Goal: Task Accomplishment & Management: Use online tool/utility

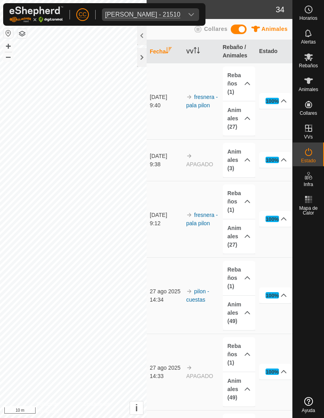
click at [141, 55] on div at bounding box center [141, 57] width 9 height 19
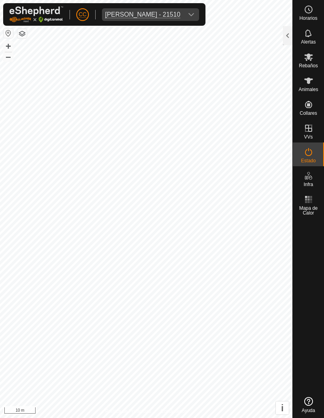
click at [287, 33] on div at bounding box center [287, 35] width 9 height 19
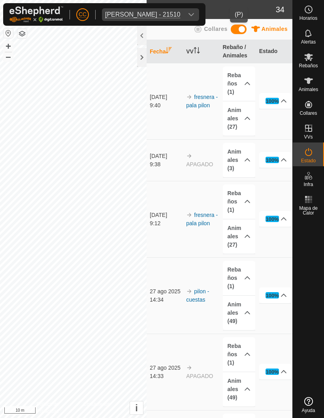
click at [199, 11] on div "dropdown trigger" at bounding box center [192, 14] width 16 height 13
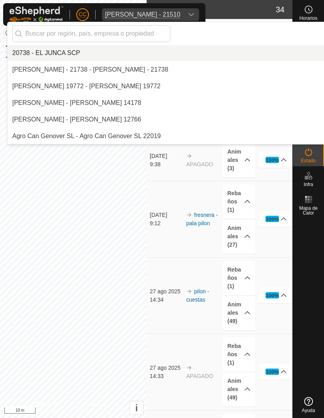
scroll to position [266, 0]
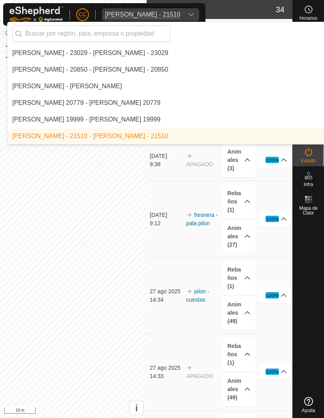
click at [123, 34] on input "text" at bounding box center [91, 33] width 158 height 17
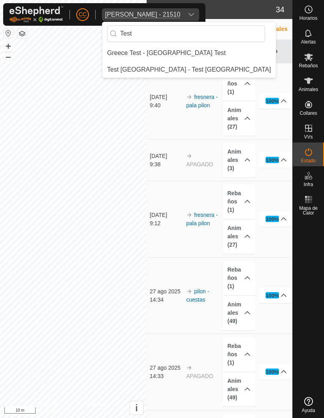
scroll to position [0, 0]
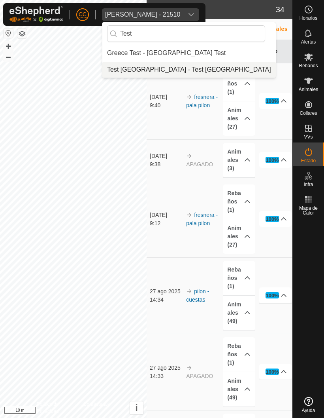
type input "Test"
click at [151, 69] on div "Test [GEOGRAPHIC_DATA] - Test [GEOGRAPHIC_DATA]" at bounding box center [189, 69] width 164 height 9
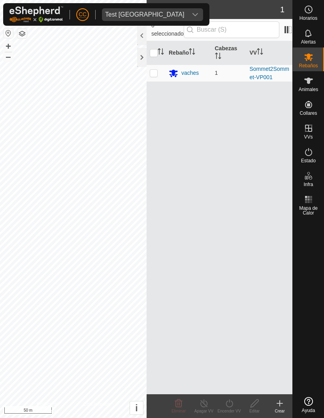
click at [139, 53] on div at bounding box center [141, 57] width 9 height 19
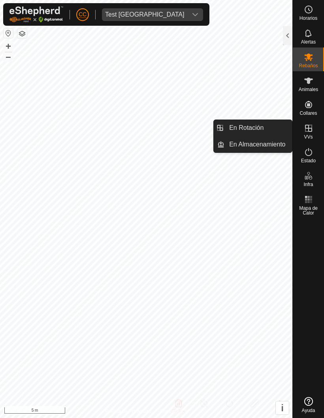
click at [240, 122] on link "En Rotación" at bounding box center [259, 128] width 68 height 16
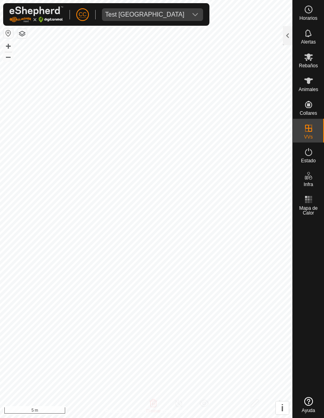
click at [288, 32] on div at bounding box center [287, 35] width 9 height 19
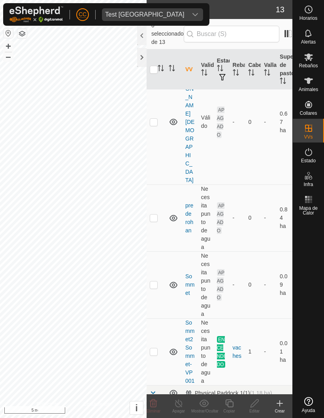
scroll to position [580, 0]
click at [152, 319] on td at bounding box center [156, 352] width 19 height 67
checkbox input "true"
click at [229, 402] on icon at bounding box center [230, 403] width 8 height 8
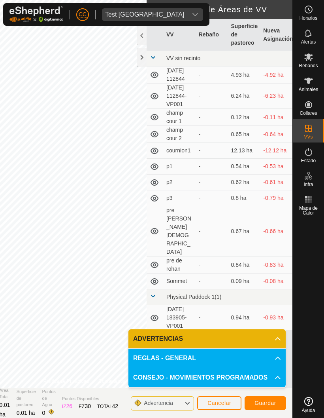
click at [277, 400] on button "Guardar" at bounding box center [266, 403] width 42 height 14
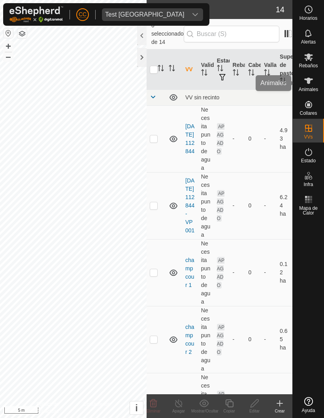
click at [315, 84] on es-animals-svg-icon at bounding box center [309, 80] width 14 height 13
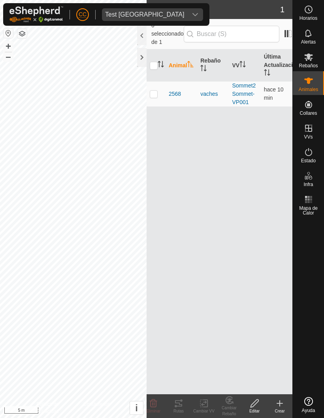
click at [148, 82] on td at bounding box center [156, 93] width 19 height 25
checkbox input "true"
click at [203, 399] on icon at bounding box center [204, 402] width 10 height 9
click at [210, 401] on change-vp-svg-icon at bounding box center [204, 402] width 25 height 9
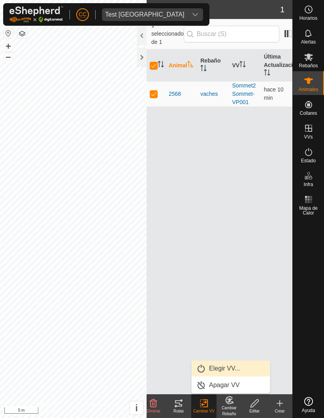
click at [240, 366] on span "Elegir VV..." at bounding box center [224, 368] width 31 height 9
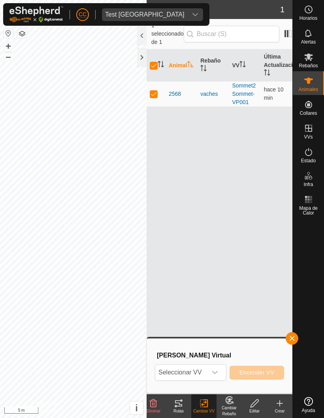
click at [207, 369] on span "Seleccionar VV" at bounding box center [182, 372] width 52 height 16
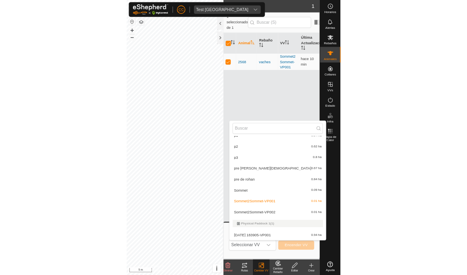
scroll to position [110, 0]
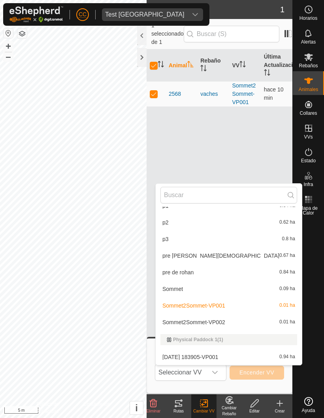
click at [209, 189] on input "text" at bounding box center [229, 195] width 137 height 17
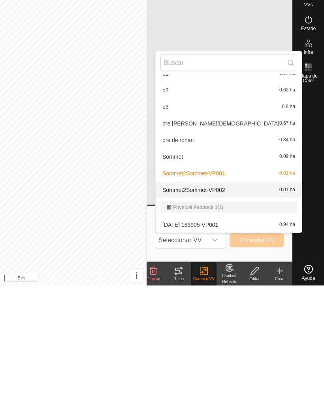
click at [217, 317] on div "Sommet2Sommet-VP002 0.01 ha" at bounding box center [229, 321] width 137 height 9
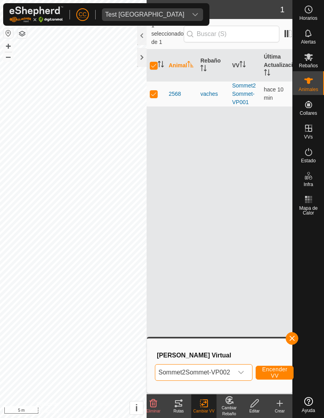
click at [281, 371] on span "Encender VV" at bounding box center [274, 372] width 25 height 13
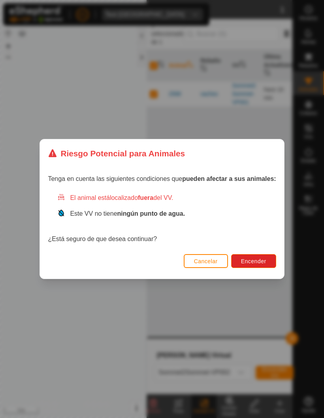
click at [267, 268] on button "Encender" at bounding box center [253, 261] width 45 height 14
